Goal: Understand process/instructions: Learn how to perform a task or action

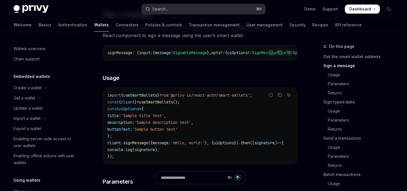
scroll to position [131, 0]
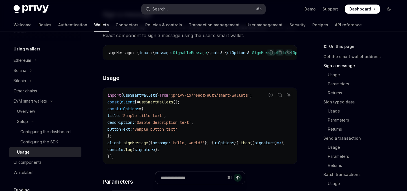
click at [192, 5] on button "Search... ⌘ K" at bounding box center [204, 9] width 124 height 10
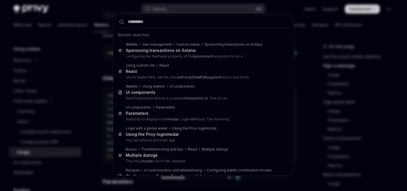
type input "*******"
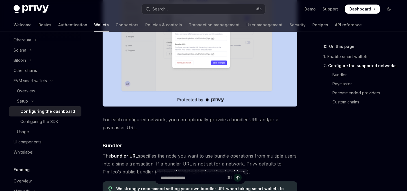
scroll to position [458, 0]
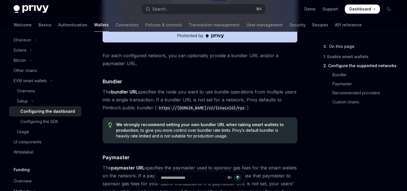
drag, startPoint x: 158, startPoint y: 108, endPoint x: 257, endPoint y: 108, distance: 98.7
click at [247, 108] on code "https://public.pimlico.io/v2/{chainId}/rpc" at bounding box center [202, 108] width 91 height 6
copy code "https://public.pimlico.io/v2/{chainId}/rpc"
click at [265, 113] on div "Enable smart wallets in the Privy Dashboard before implementing this feature. ​…" at bounding box center [200, 43] width 195 height 838
drag, startPoint x: 259, startPoint y: 108, endPoint x: 156, endPoint y: 111, distance: 102.7
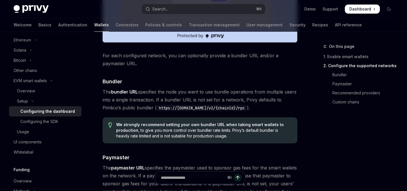
click at [156, 111] on span "The bundler URL specifies the node you want to use bundle operations from multi…" at bounding box center [200, 100] width 195 height 24
copy code "https://public.pimlico.io/v2/{chainId}/rpc"
